Goal: Task Accomplishment & Management: Manage account settings

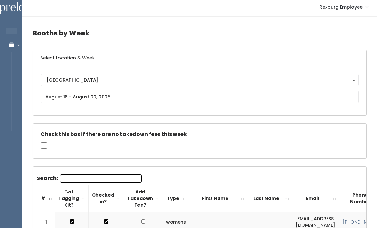
scroll to position [0, 65]
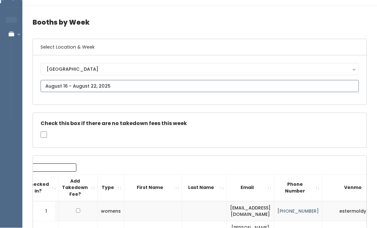
click at [133, 84] on input "text" at bounding box center [200, 86] width 318 height 12
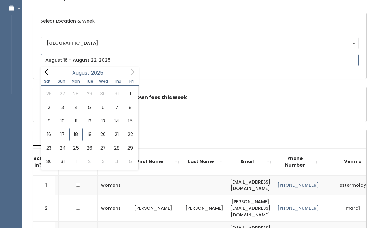
scroll to position [56, 0]
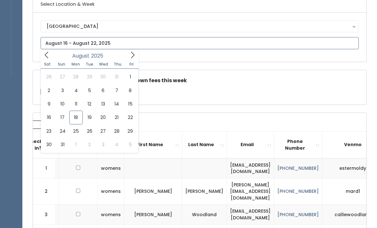
type input "August 23 to August 29"
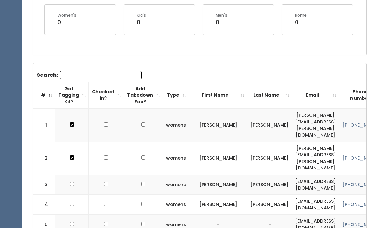
click at [73, 76] on input "Search:" at bounding box center [100, 75] width 81 height 8
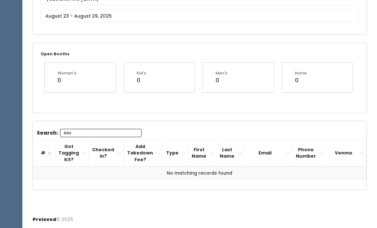
scroll to position [82, 0]
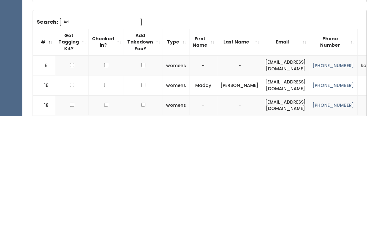
type input "A"
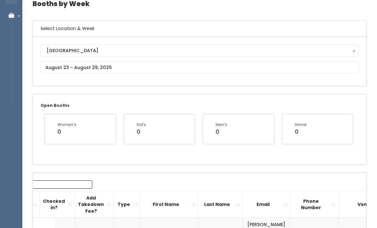
scroll to position [0, 0]
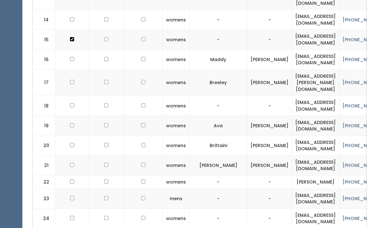
scroll to position [530, 0]
checkbox input "true"
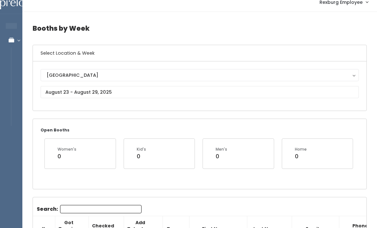
scroll to position [0, 0]
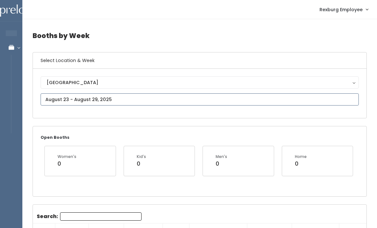
click at [48, 96] on input "text" at bounding box center [200, 99] width 318 height 12
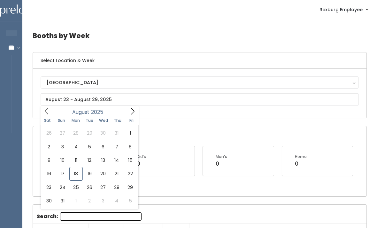
click at [303, 131] on div "Open Booths Women's 0 Kid's 0 Men's 0 Home 0" at bounding box center [199, 161] width 333 height 70
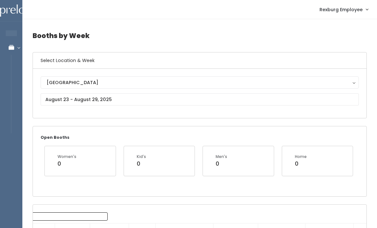
click at [321, 110] on div "Rexburg Rexburg" at bounding box center [200, 93] width 318 height 34
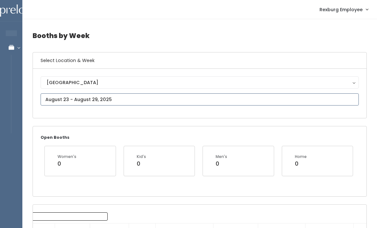
click at [318, 105] on input "text" at bounding box center [200, 99] width 318 height 12
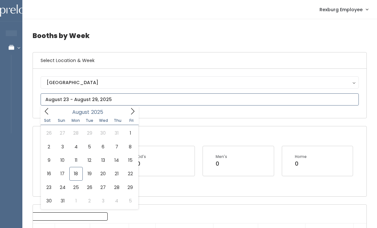
type input "August 30 to September 5"
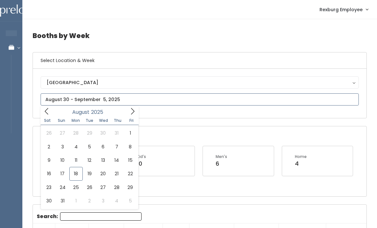
type input "August 16 to August 22"
